Goal: Task Accomplishment & Management: Complete application form

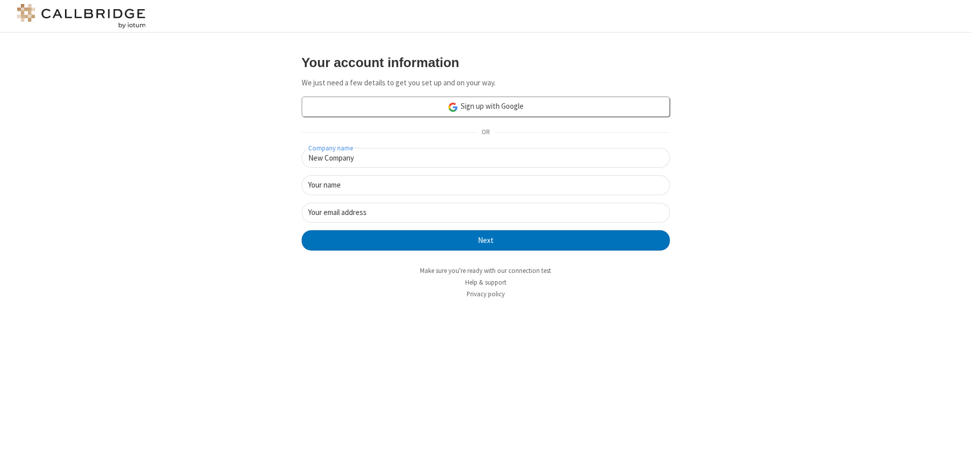
type input "New Company"
type input "New User"
type input "[EMAIL_ADDRESS][DOMAIN_NAME]"
click button "Next" at bounding box center [486, 240] width 368 height 20
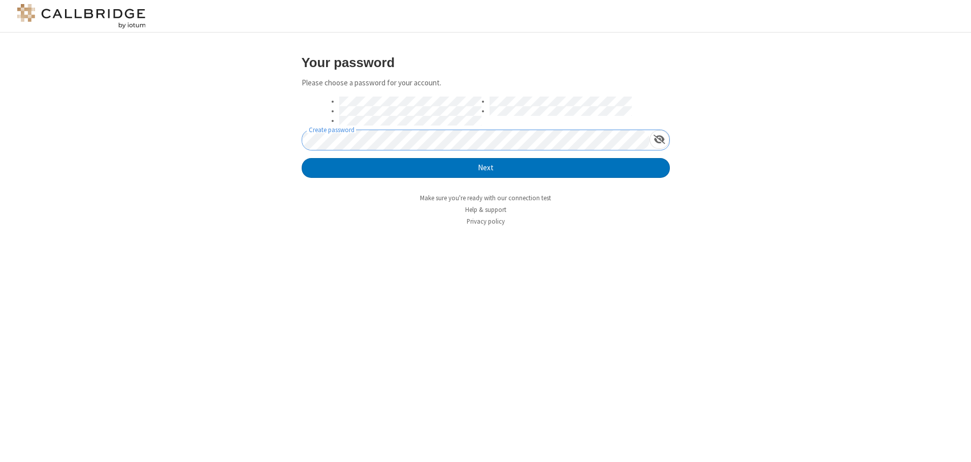
click button "Next" at bounding box center [486, 168] width 368 height 20
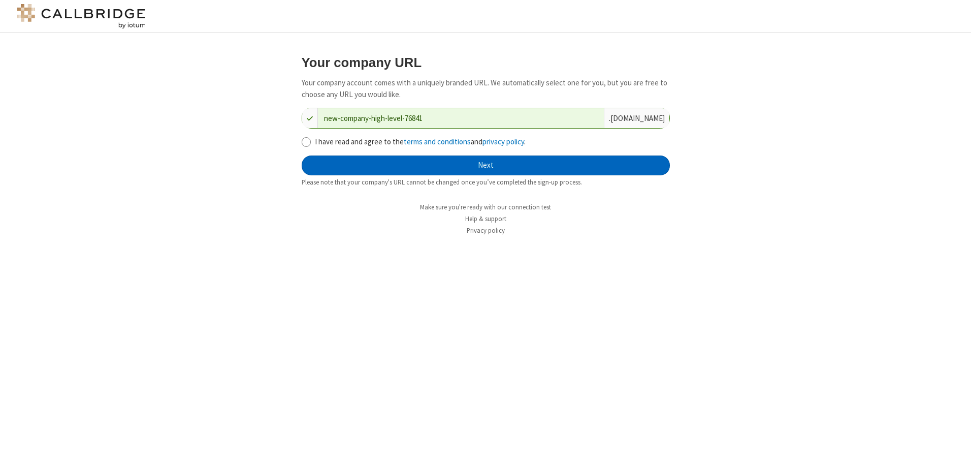
click at [486, 165] on button "Next" at bounding box center [486, 165] width 368 height 20
